Goal: Register for event/course

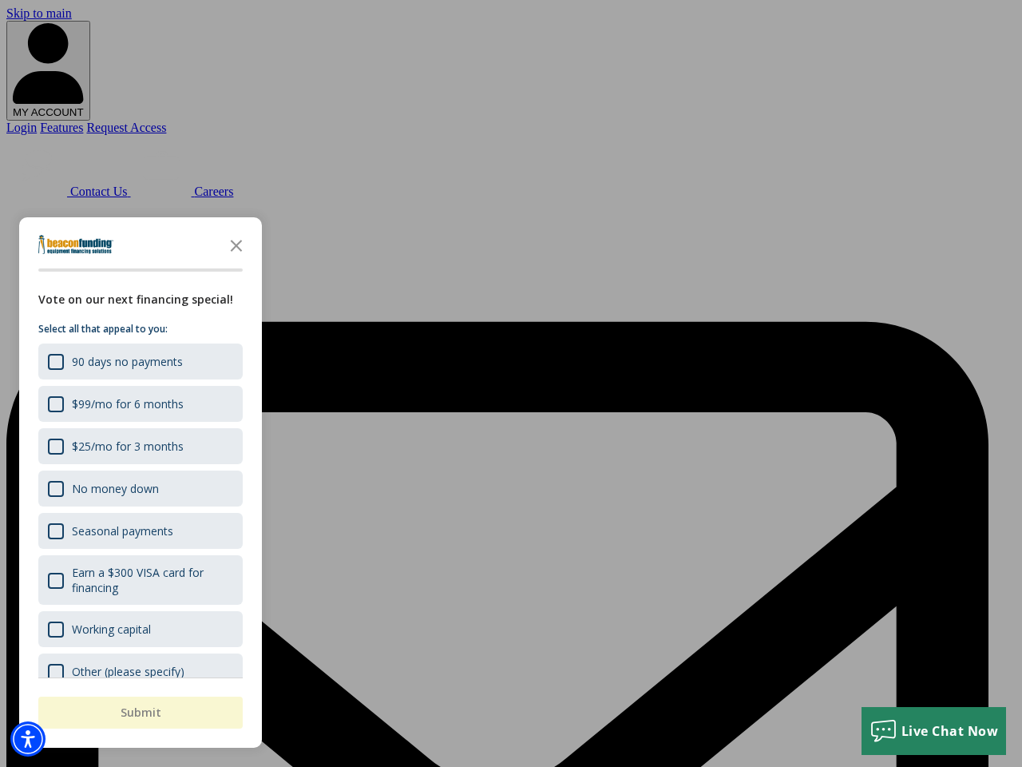
click at [511, 383] on div "button" at bounding box center [511, 383] width 1022 height 767
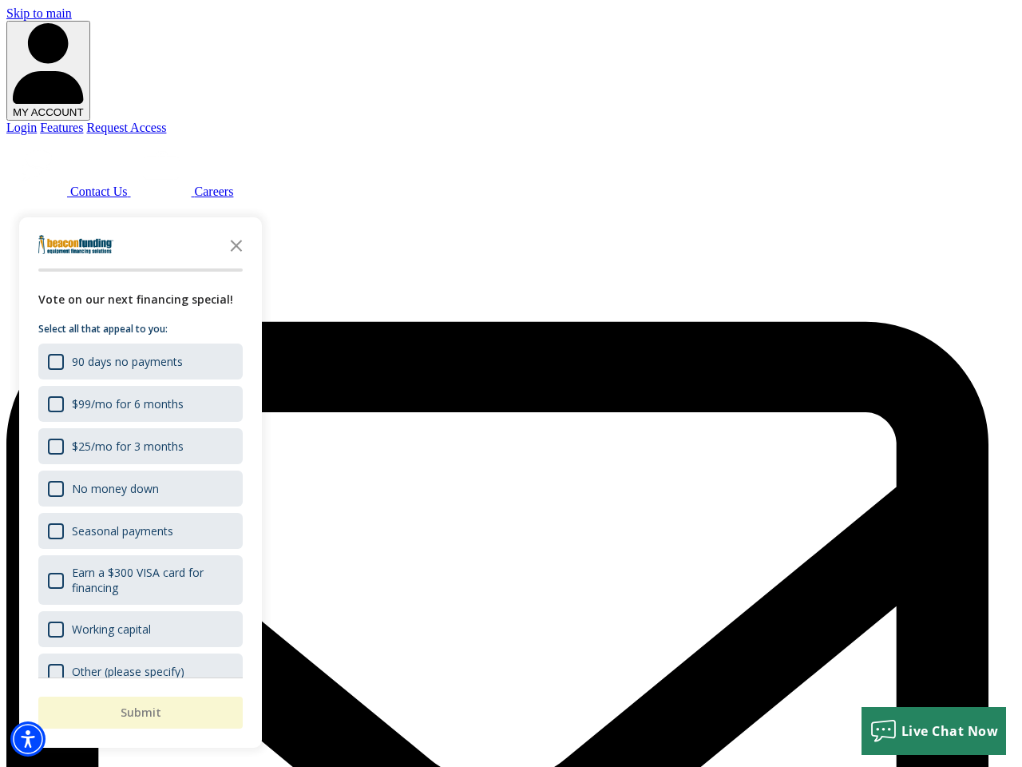
click at [28, 739] on img "Accessibility Menu" at bounding box center [27, 738] width 35 height 35
